Goal: Complete application form

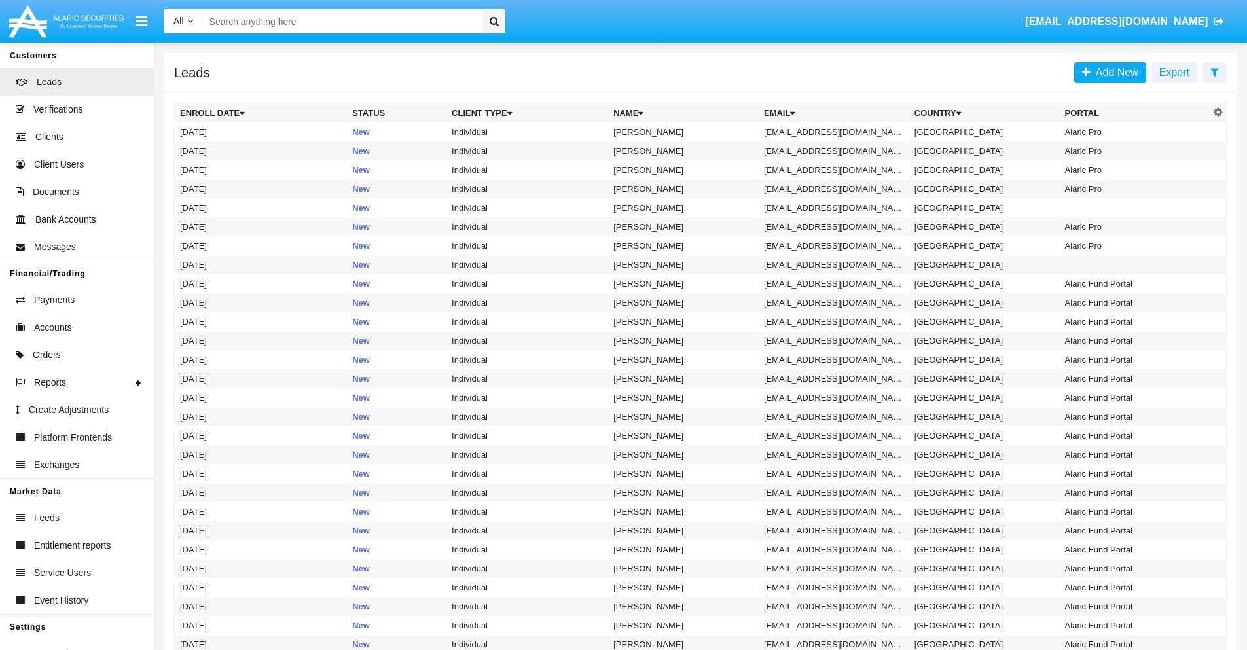
click at [1214, 71] on icon at bounding box center [1214, 72] width 9 height 10
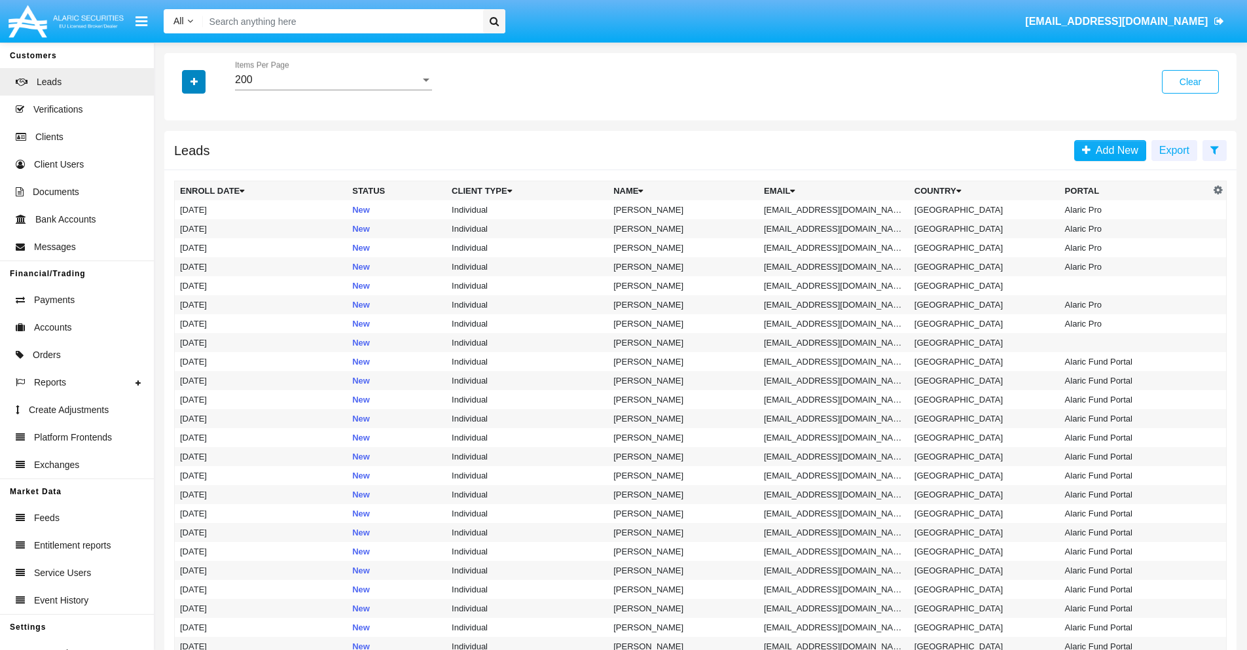
click at [194, 81] on icon "button" at bounding box center [193, 81] width 7 height 9
click at [204, 166] on span "Email" at bounding box center [203, 166] width 26 height 16
click at [180, 171] on input "Email" at bounding box center [179, 171] width 1 height 1
checkbox input "true"
click at [194, 81] on icon "button" at bounding box center [193, 81] width 7 height 9
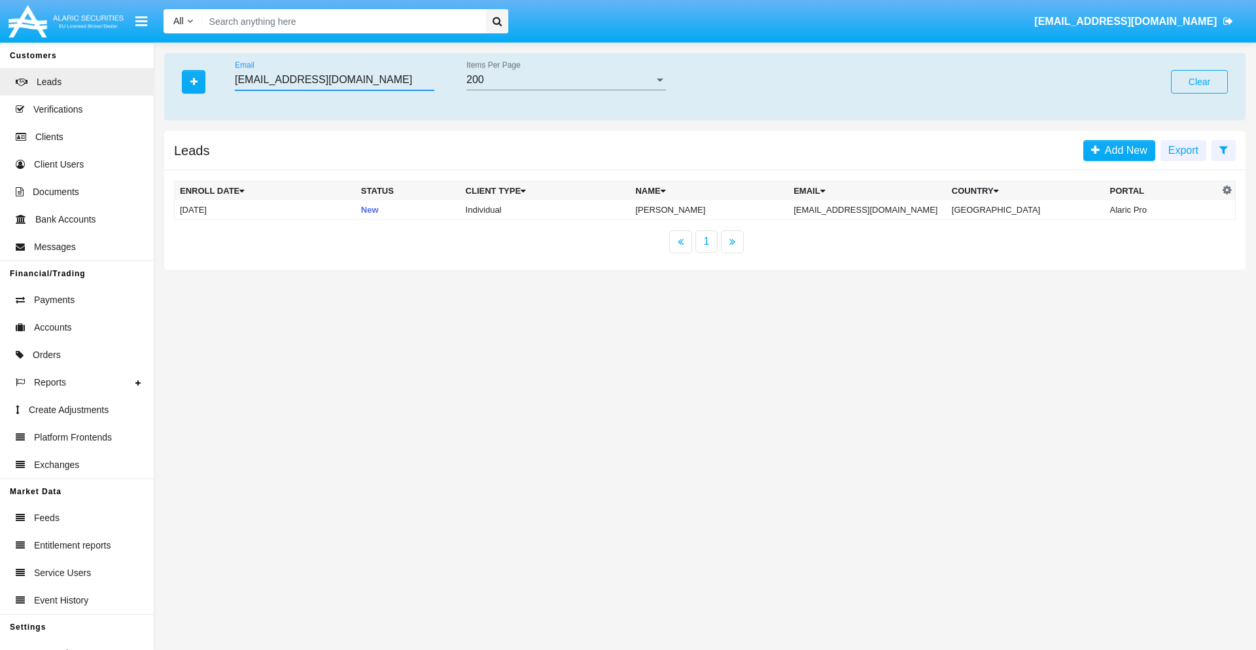
type input "xojk9@p1.9f4y0.gov"
click at [878, 209] on td "xojk9@p1.9f4y0.gov" at bounding box center [868, 210] width 158 height 20
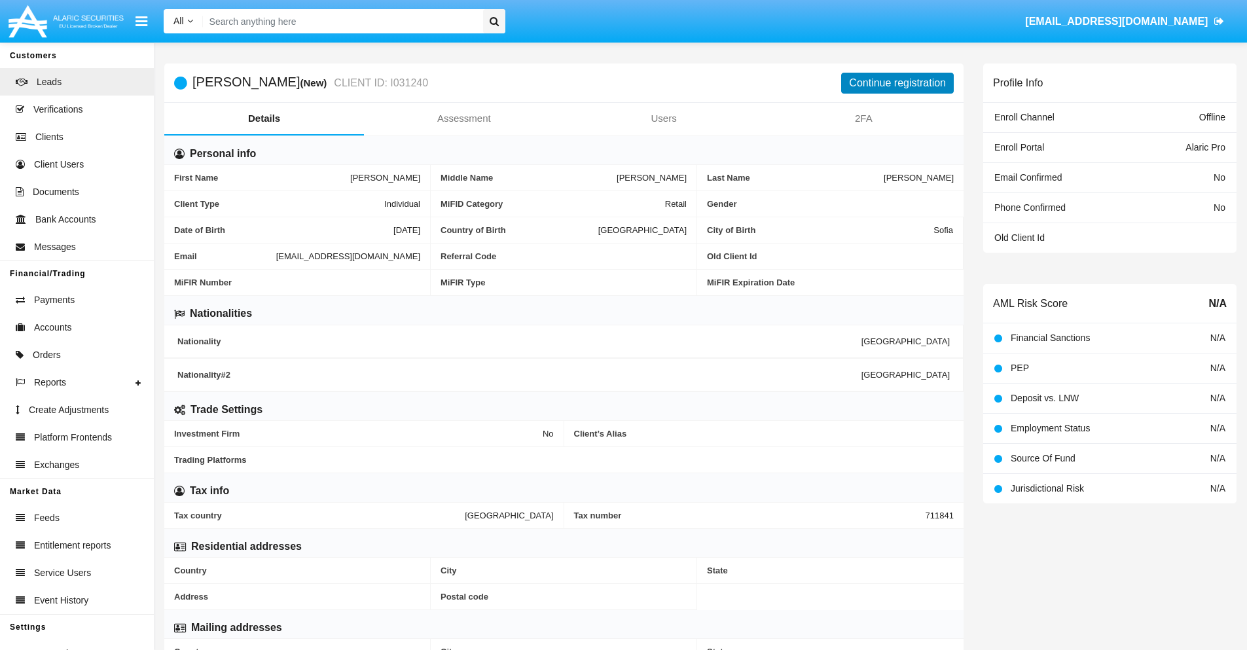
click at [897, 82] on button "Continue registration" at bounding box center [897, 83] width 113 height 21
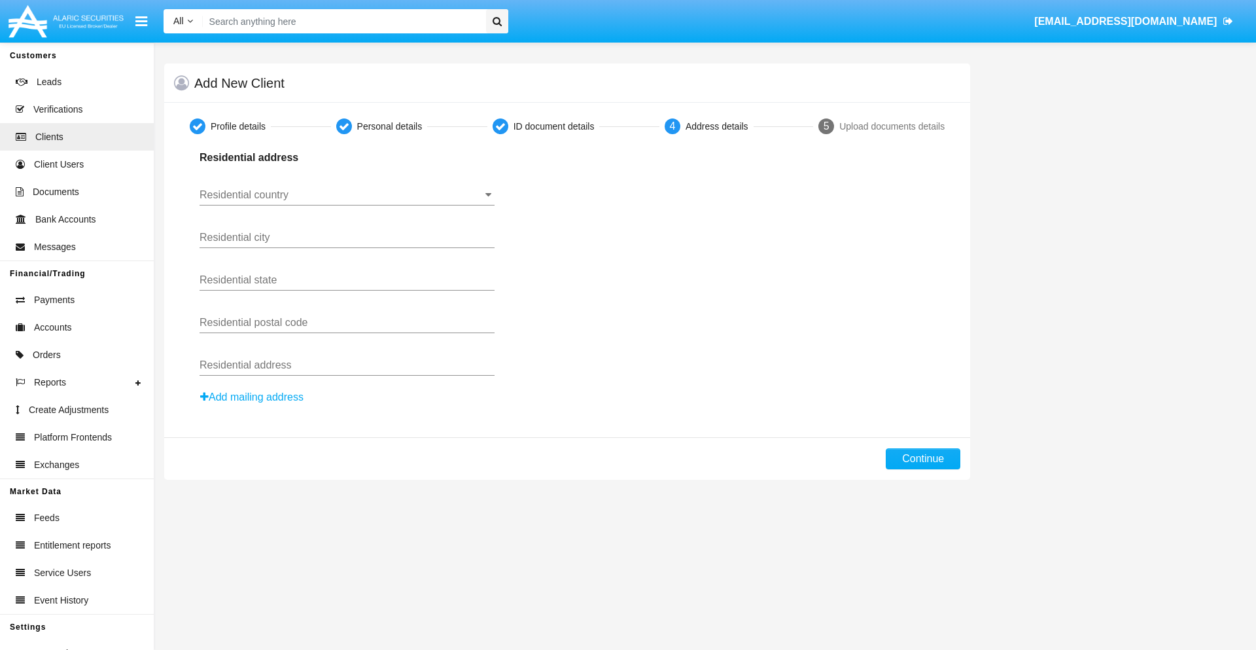
click at [253, 397] on button "Add mailing address" at bounding box center [252, 397] width 105 height 17
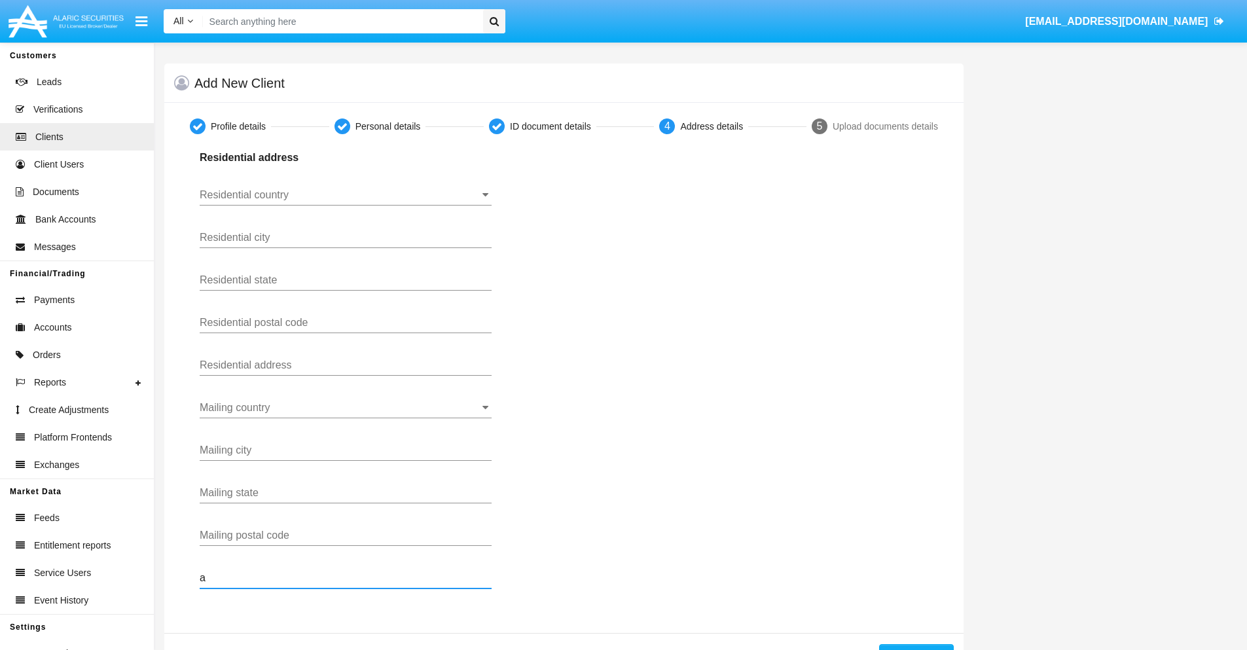
type input "a"
click at [915, 647] on button "Continue" at bounding box center [916, 654] width 75 height 21
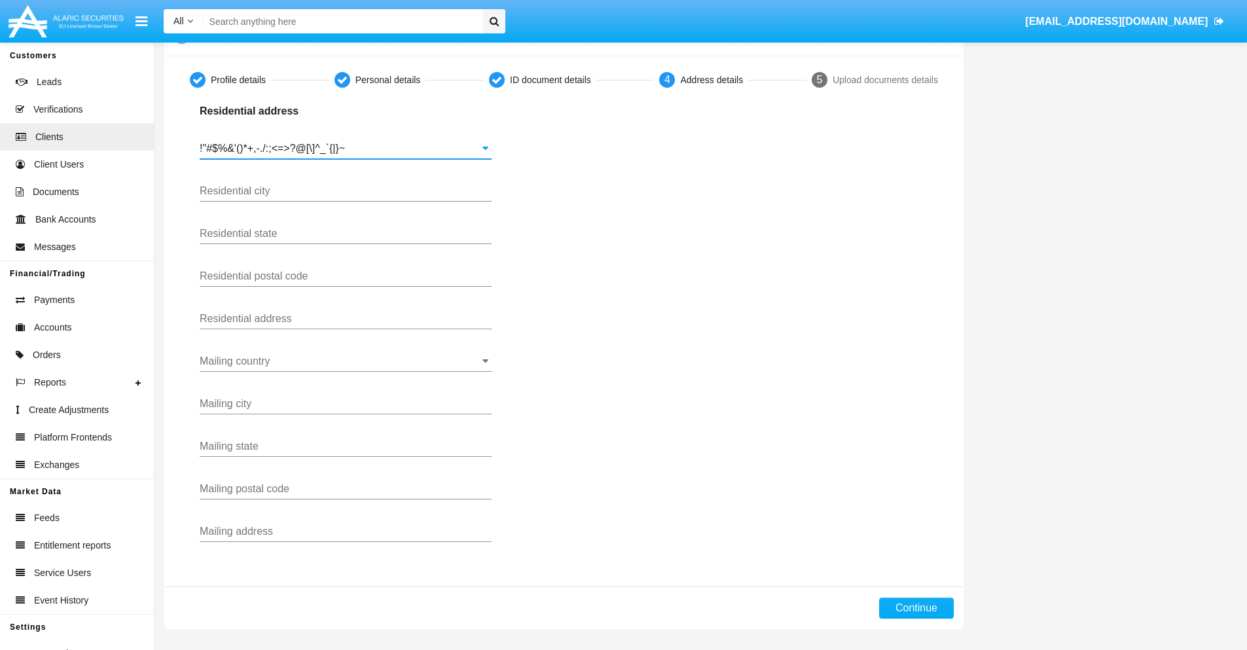
type input "!"#$%&'()*+,-./:;<=>?@[\]^_`{|}~"
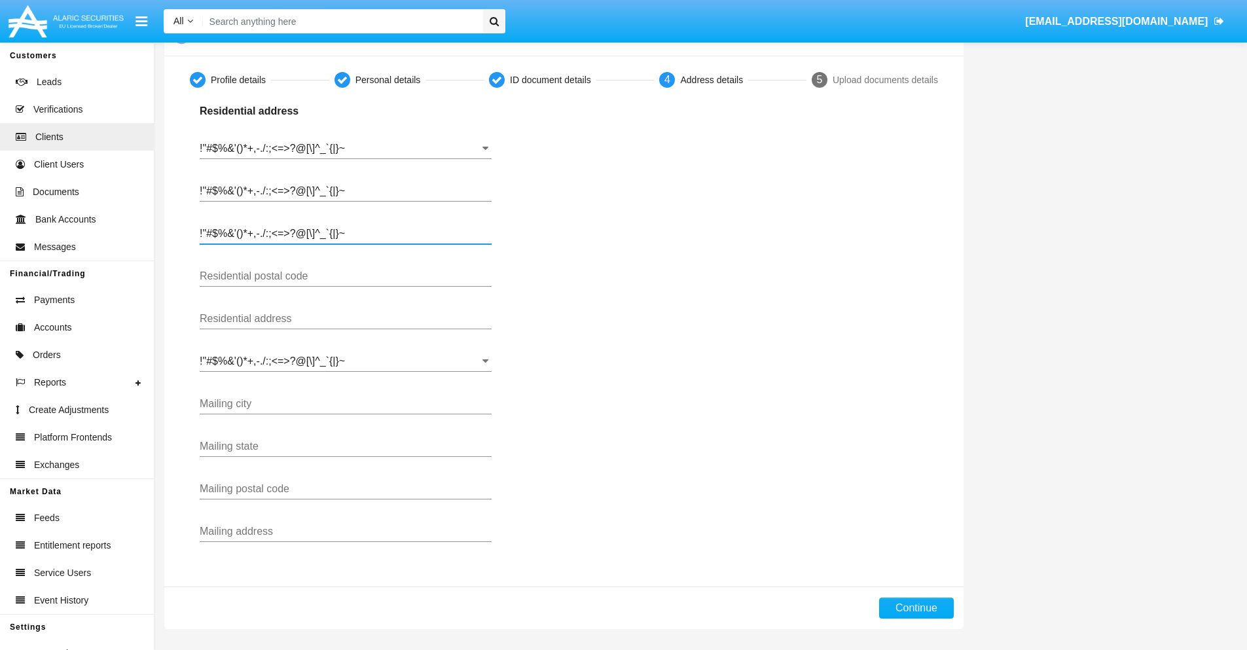
type input "!"#$%&'()*+,-./:;<=>?@[\]^_`{|}~"
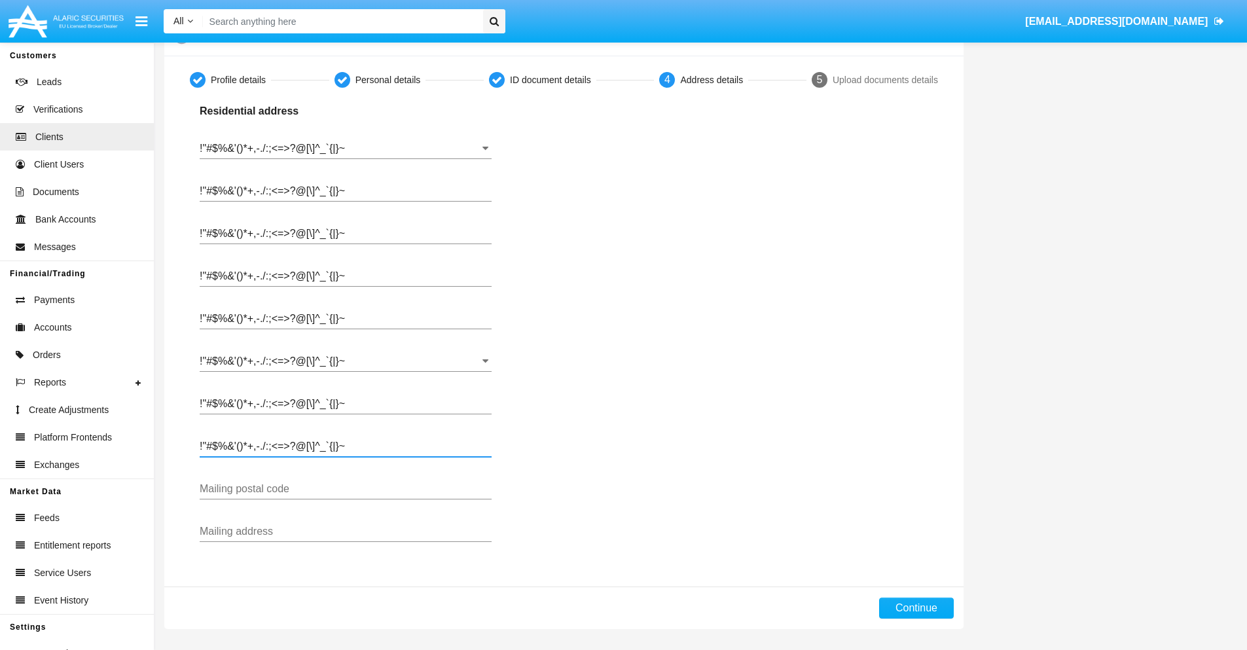
type input "!"#$%&'()*+,-./:;<=>?@[\]^_`{|}~"
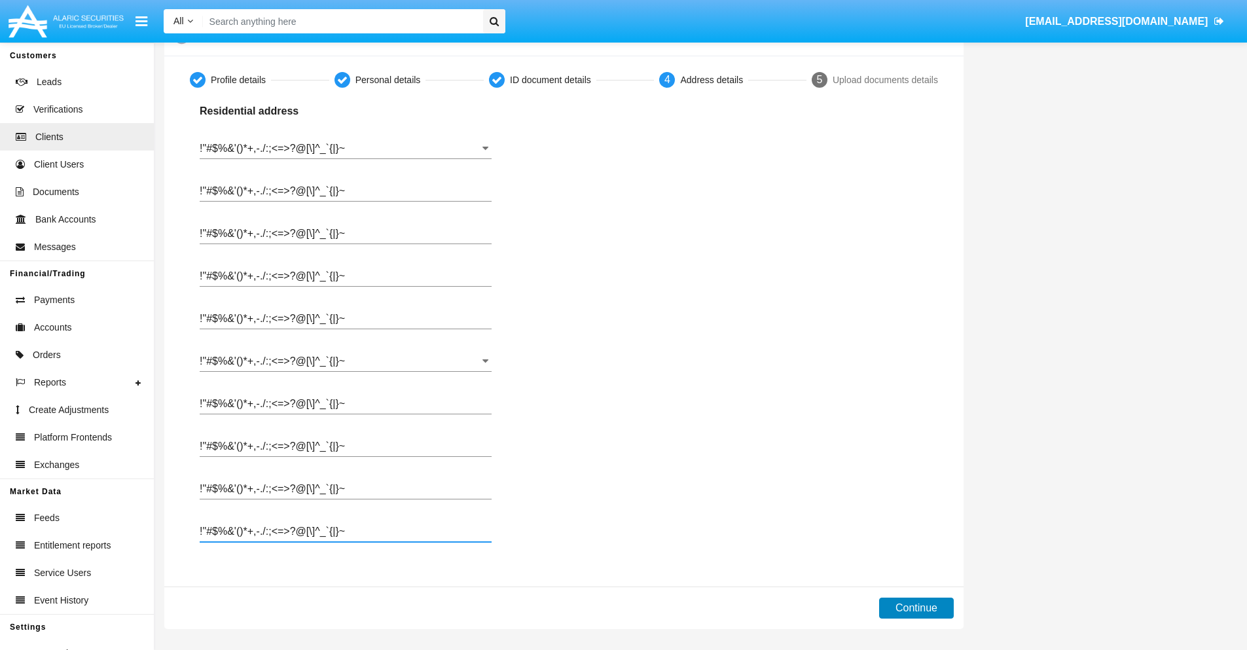
click at [915, 608] on button "Continue" at bounding box center [916, 607] width 75 height 21
